Goal: Task Accomplishment & Management: Complete application form

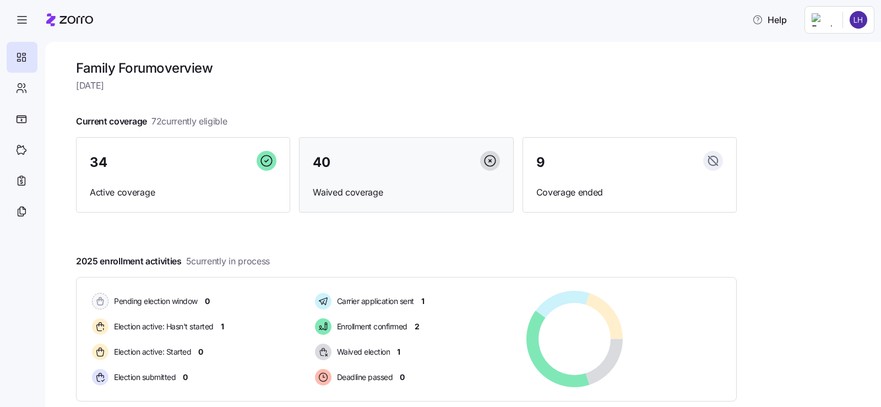
click at [395, 181] on div "40 Waived coverage" at bounding box center [406, 175] width 214 height 76
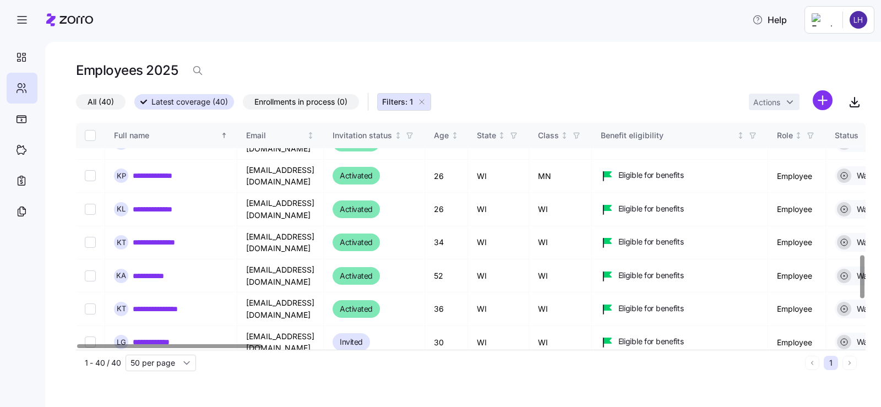
scroll to position [921, 0]
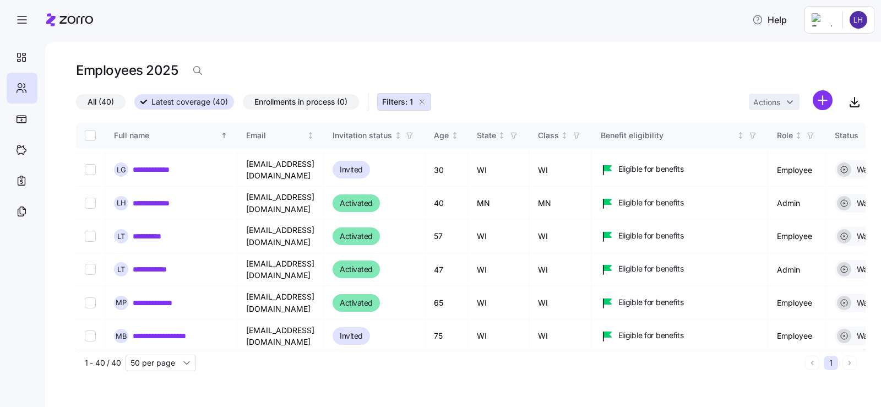
drag, startPoint x: 97, startPoint y: 103, endPoint x: 151, endPoint y: 114, distance: 55.1
click at [97, 102] on span "All (40)" at bounding box center [101, 102] width 26 height 14
click at [76, 105] on input "All (40)" at bounding box center [76, 105] width 0 height 0
click at [322, 101] on span "Enrollments in process (0)" at bounding box center [300, 102] width 93 height 14
click at [243, 105] on input "Enrollments in process (0)" at bounding box center [243, 105] width 0 height 0
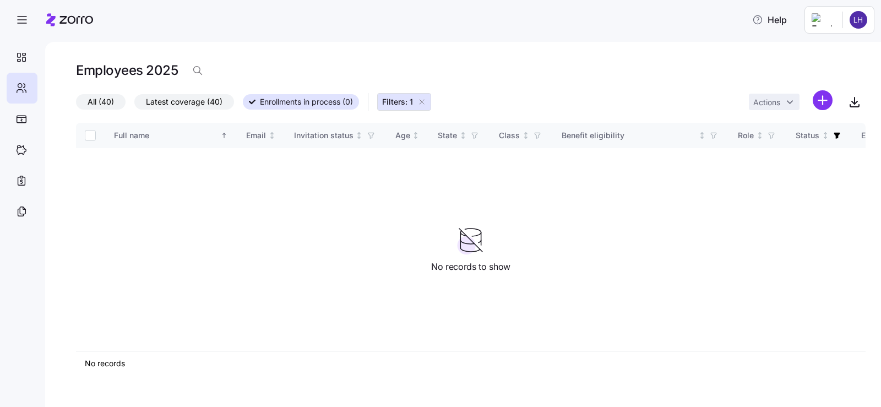
click at [430, 103] on button "Filters: 1" at bounding box center [404, 102] width 54 height 18
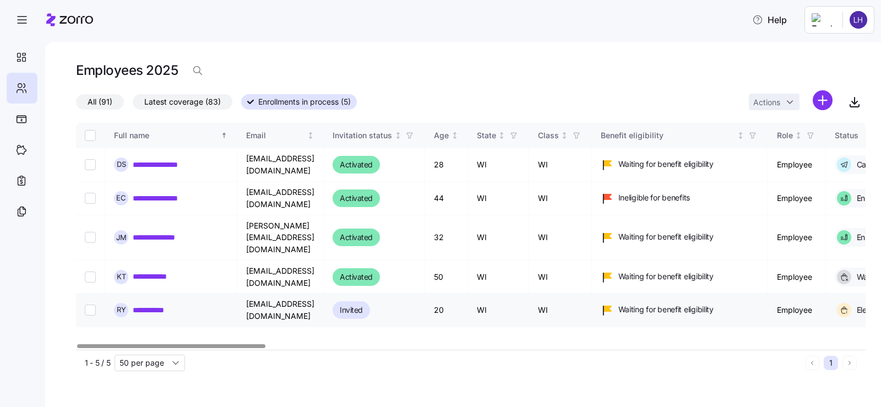
click at [138, 304] on link "**********" at bounding box center [154, 309] width 42 height 11
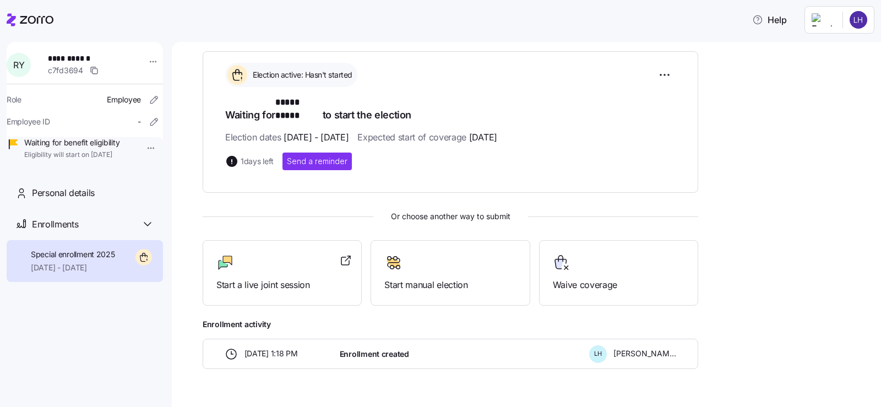
scroll to position [161, 0]
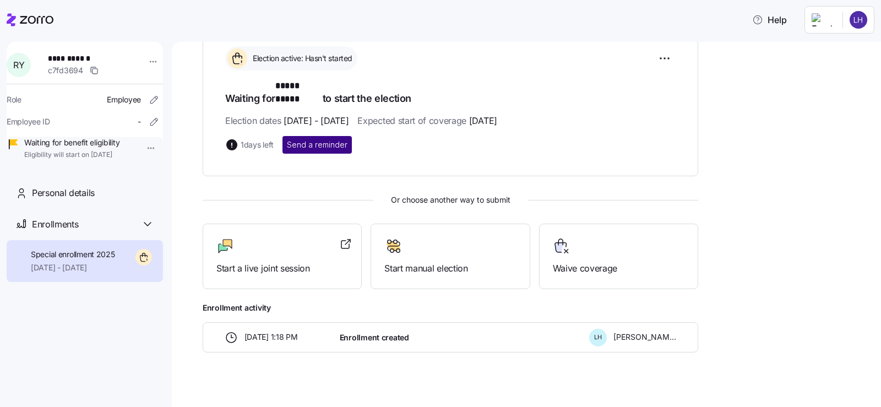
click at [315, 139] on span "Send a reminder" at bounding box center [317, 144] width 61 height 11
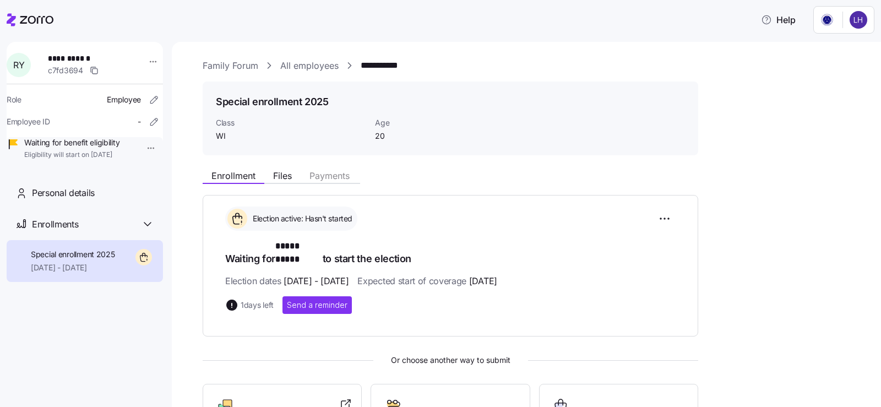
scroll to position [0, 0]
click at [859, 18] on html "**********" at bounding box center [440, 200] width 881 height 400
click at [634, 91] on html "**********" at bounding box center [440, 200] width 881 height 400
click at [12, 22] on icon at bounding box center [11, 19] width 9 height 13
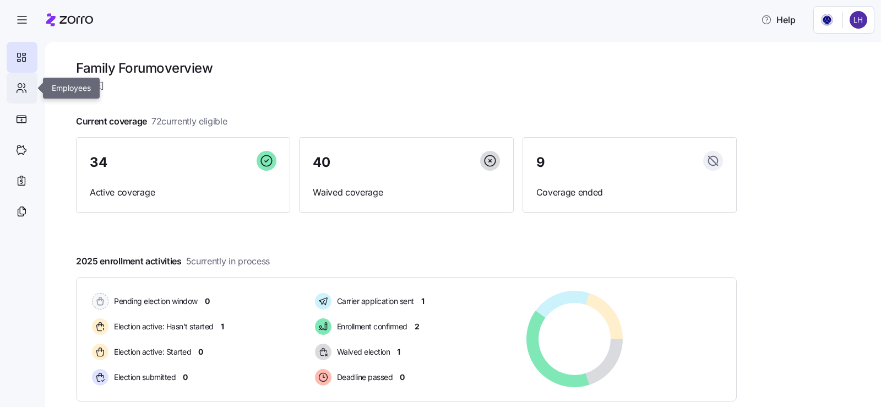
click at [16, 88] on icon at bounding box center [21, 87] width 12 height 13
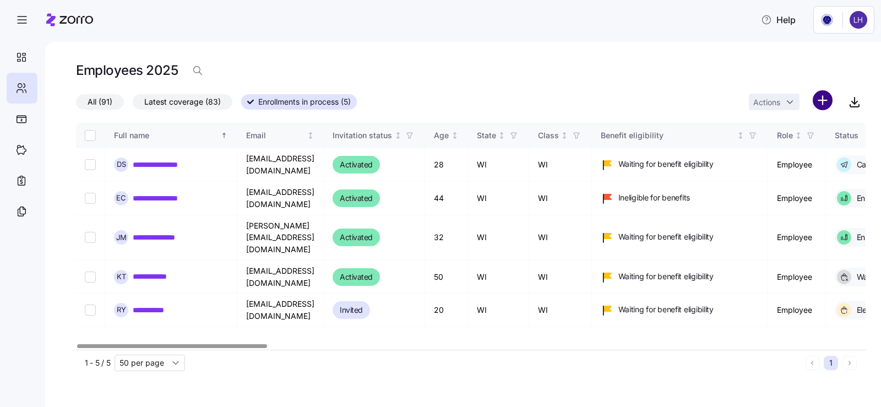
click at [829, 103] on html "**********" at bounding box center [440, 200] width 881 height 400
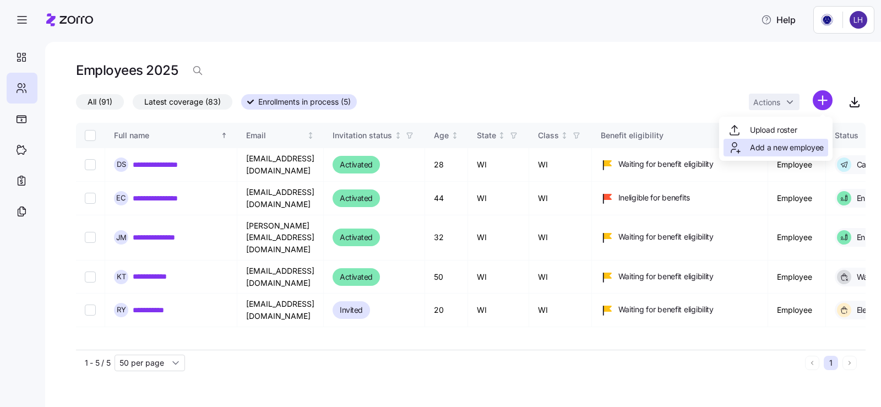
click at [792, 145] on span "Add a new employee" at bounding box center [787, 147] width 74 height 11
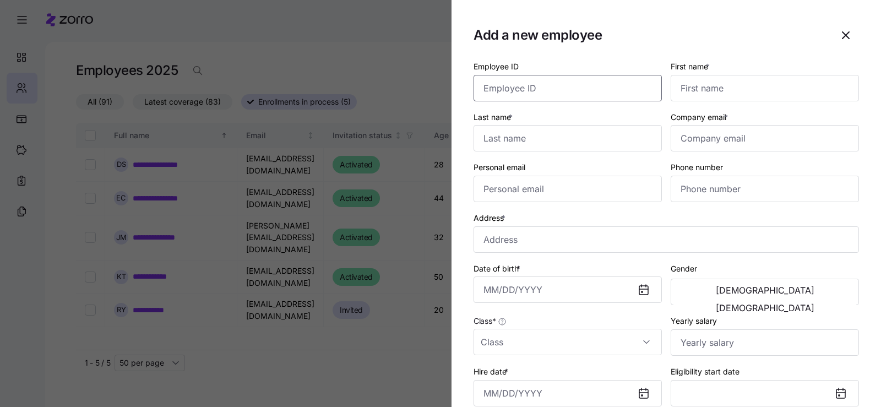
click at [560, 81] on input "Employee ID" at bounding box center [568, 88] width 188 height 26
drag, startPoint x: 690, startPoint y: 89, endPoint x: 696, endPoint y: 90, distance: 6.2
click at [691, 90] on input "First name *" at bounding box center [765, 88] width 188 height 26
type input "Kailaya"
type input "Pallas"
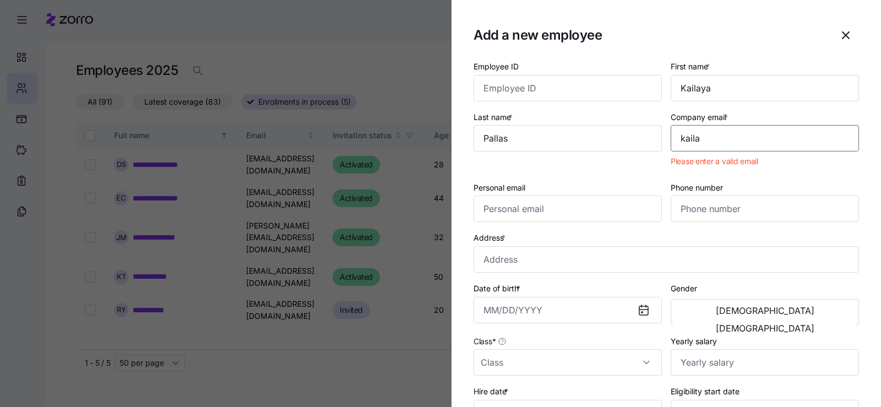
type input "[EMAIL_ADDRESS][DOMAIN_NAME]"
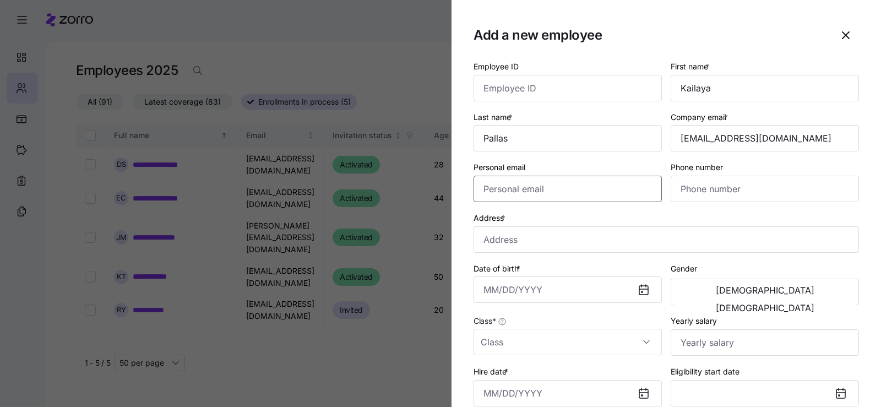
click at [575, 193] on input "Personal email" at bounding box center [568, 189] width 188 height 26
type input "[EMAIL_ADDRESS][DOMAIN_NAME]"
click at [706, 192] on input "Phone number" at bounding box center [765, 189] width 188 height 26
type input "[PHONE_NUMBER]"
click at [576, 240] on input "Address *" at bounding box center [666, 239] width 385 height 26
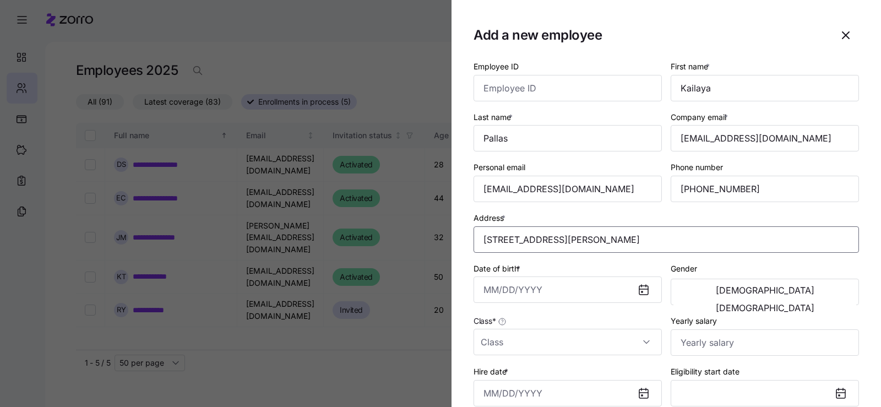
type input "[STREET_ADDRESS][PERSON_NAME]"
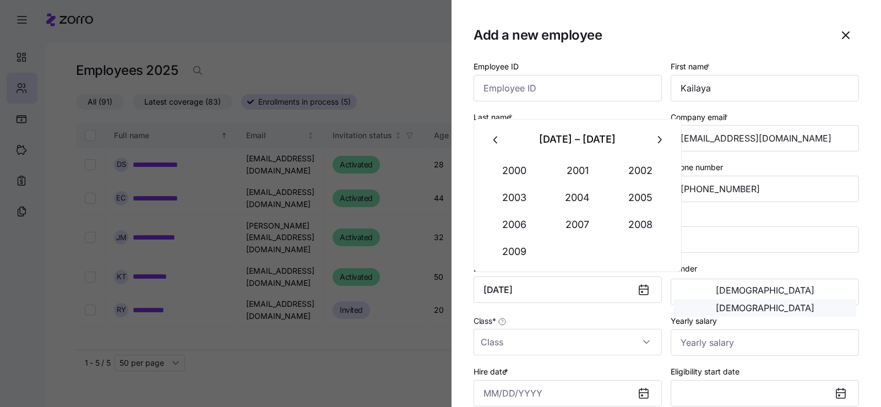
type input "[DATE]"
click at [825, 299] on button "[DEMOGRAPHIC_DATA]" at bounding box center [764, 308] width 183 height 18
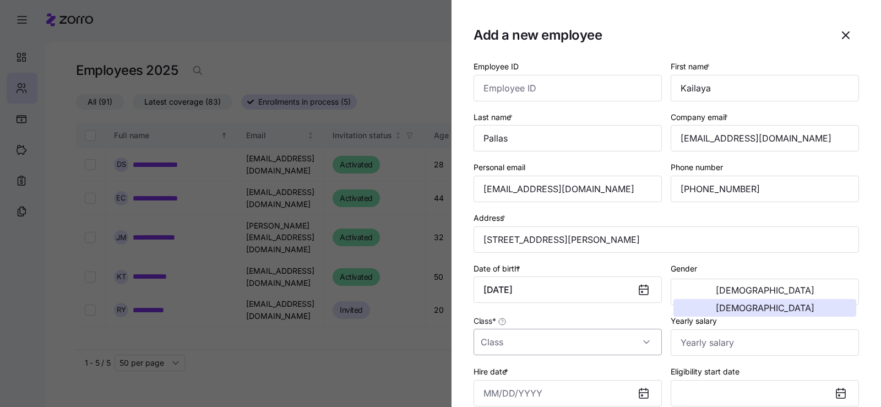
click at [532, 341] on input "Class *" at bounding box center [568, 342] width 188 height 26
click at [514, 286] on div "WI" at bounding box center [566, 285] width 176 height 23
type input "WI"
click at [692, 346] on input "Yearly salary" at bounding box center [765, 342] width 188 height 26
type input "$31,928"
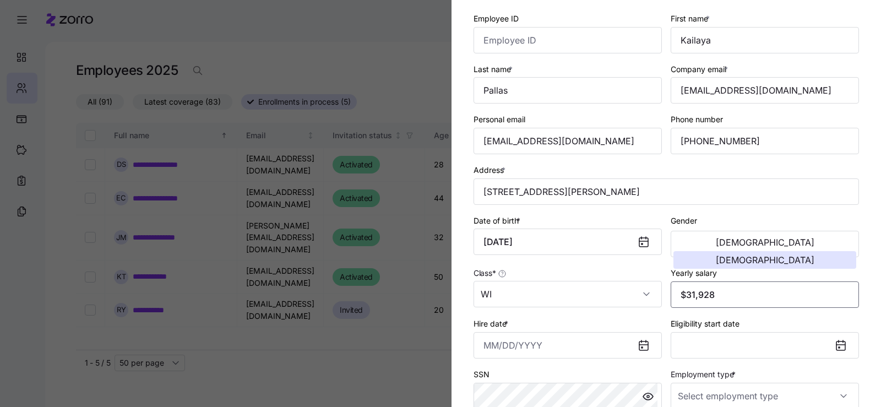
scroll to position [110, 0]
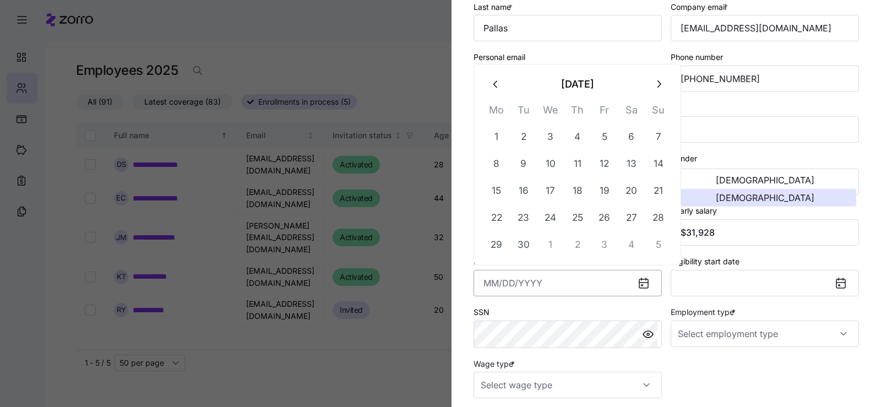
click at [527, 284] on input "Hire date *" at bounding box center [568, 283] width 188 height 26
type input "[DATE]"
click at [552, 311] on div "SSN" at bounding box center [568, 326] width 188 height 43
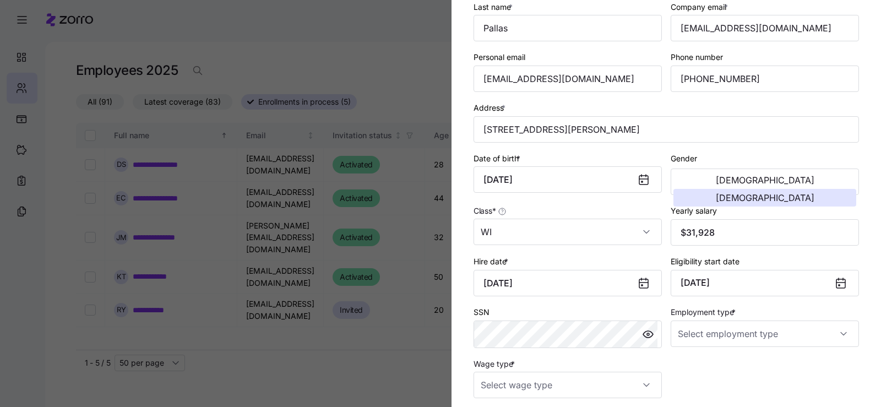
click at [602, 363] on div "Wage type *" at bounding box center [568, 378] width 188 height 42
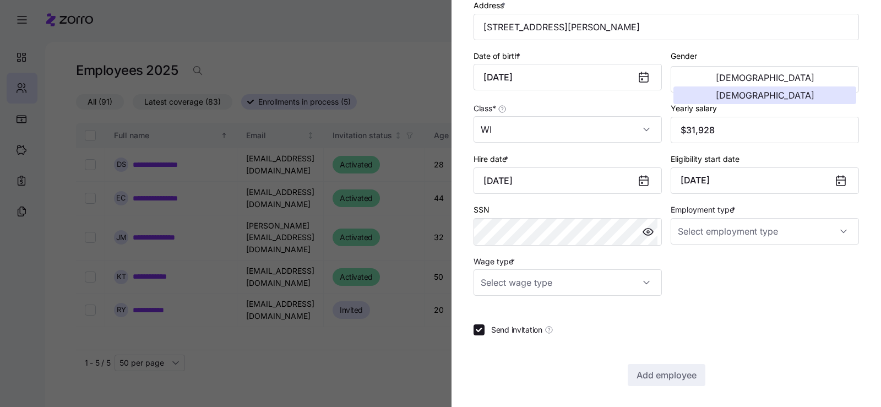
scroll to position [214, 0]
click at [754, 227] on input "Employment type *" at bounding box center [765, 230] width 188 height 26
click at [738, 263] on div "Full Time" at bounding box center [759, 263] width 176 height 23
type input "Full Time"
click at [591, 279] on input "Wage type *" at bounding box center [568, 281] width 188 height 26
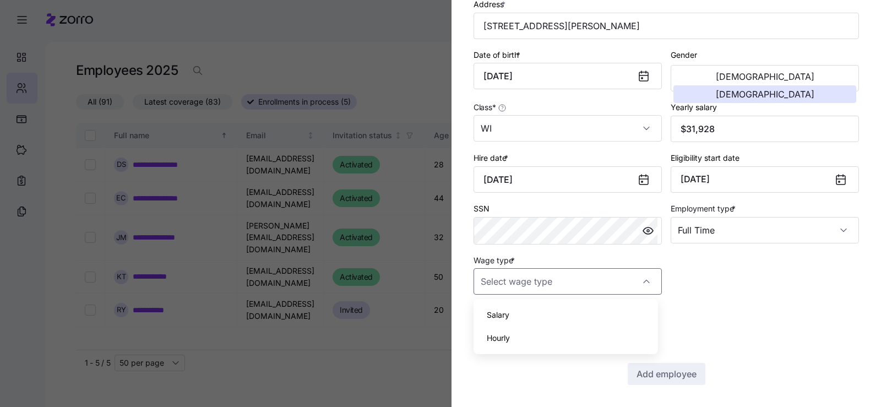
click at [539, 334] on div "Hourly" at bounding box center [566, 337] width 176 height 23
type input "Hourly"
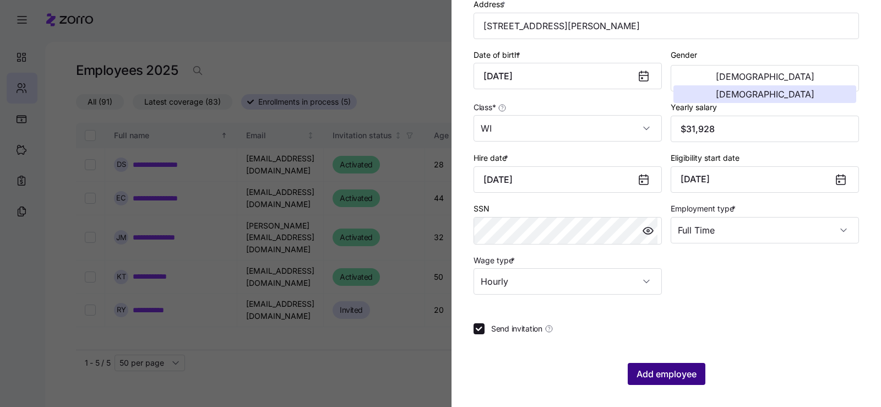
click at [668, 375] on span "Add employee" at bounding box center [666, 373] width 60 height 13
